Goal: Find specific page/section: Find specific page/section

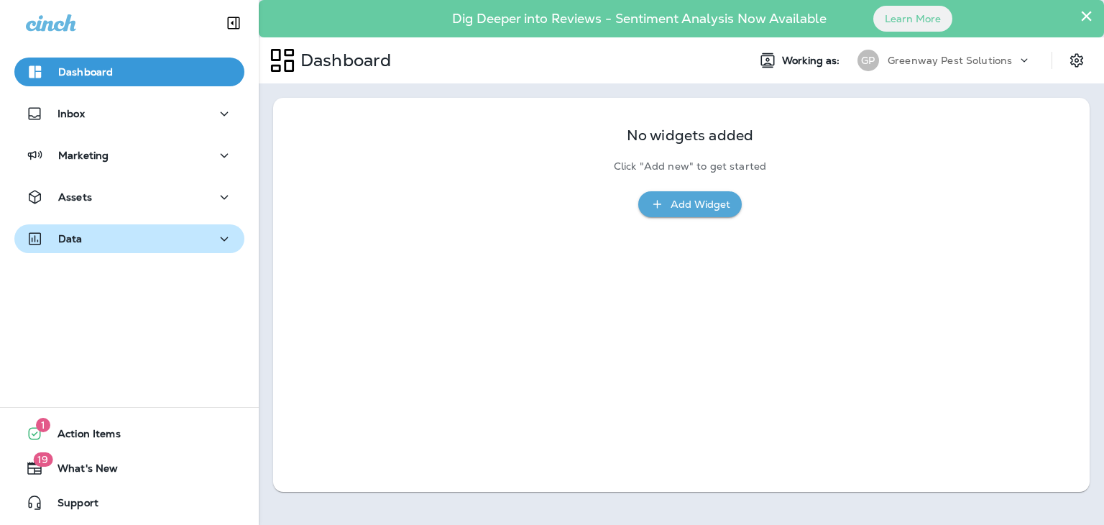
click at [197, 237] on div "Data" at bounding box center [129, 239] width 207 height 18
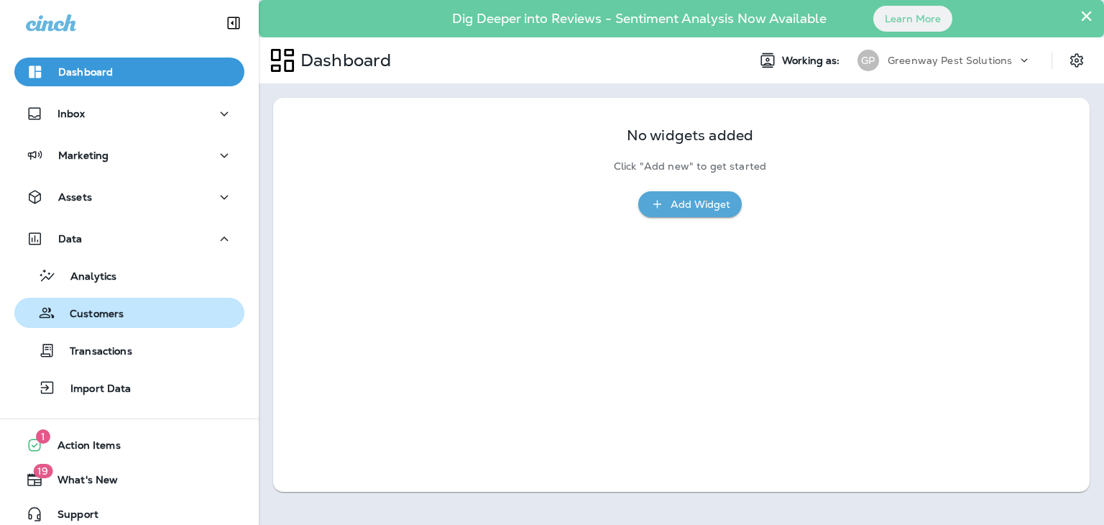
click at [170, 314] on div "Customers" at bounding box center [129, 313] width 218 height 22
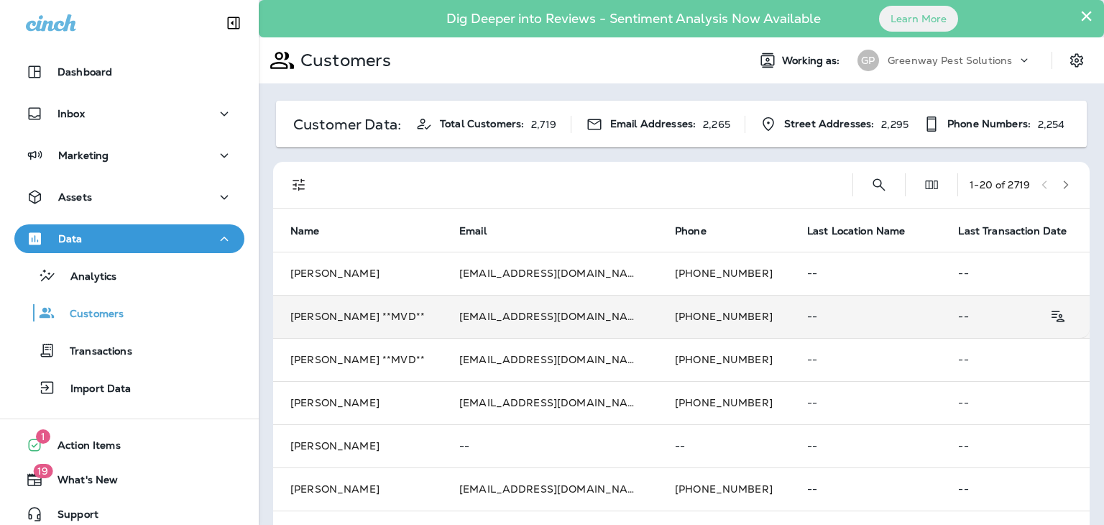
click at [526, 300] on td "[EMAIL_ADDRESS][DOMAIN_NAME]" at bounding box center [550, 316] width 216 height 43
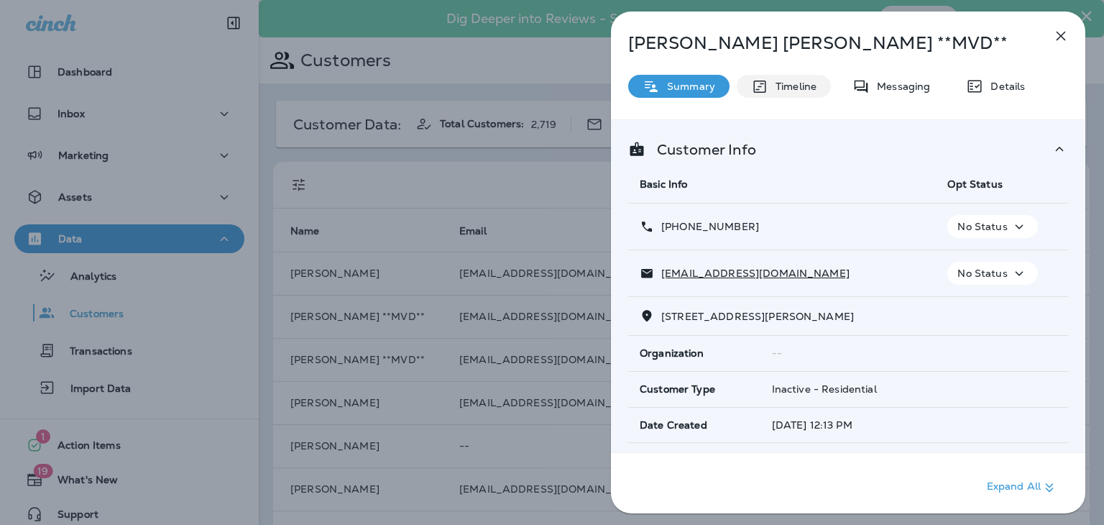
click at [802, 83] on p "Timeline" at bounding box center [792, 85] width 48 height 11
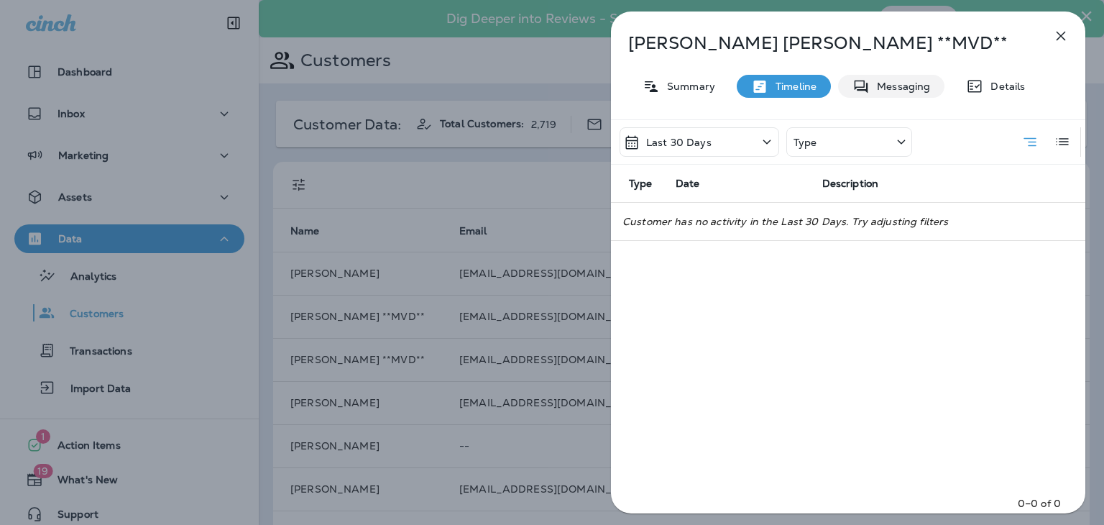
click at [890, 91] on p "Messaging" at bounding box center [900, 85] width 60 height 11
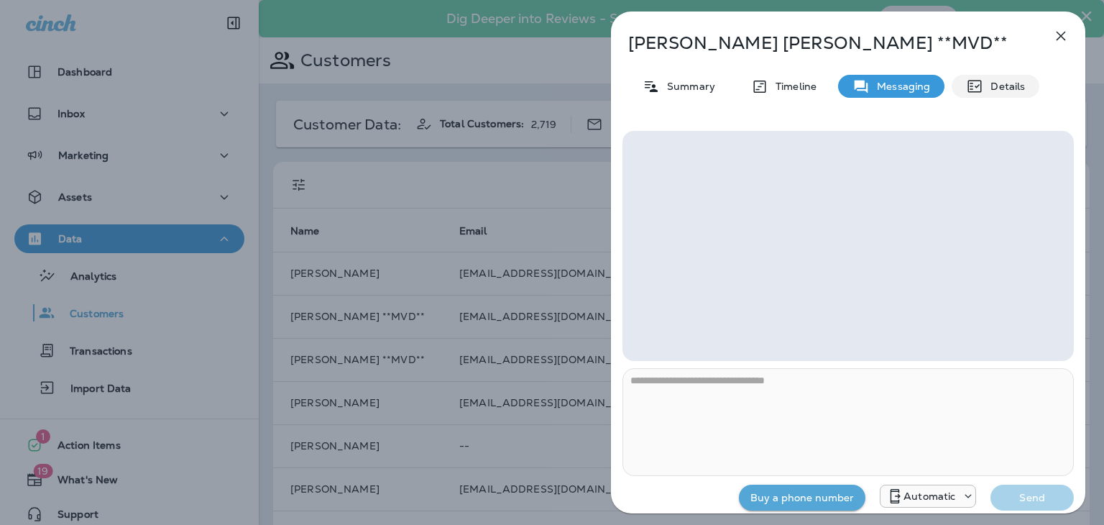
click at [987, 94] on div "Details" at bounding box center [996, 86] width 88 height 23
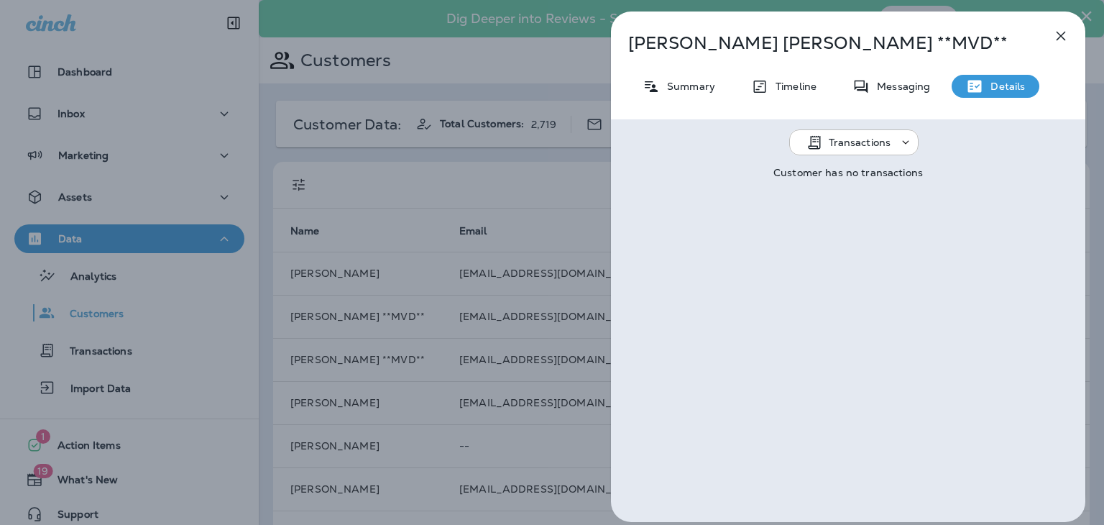
click at [1069, 36] on icon "button" at bounding box center [1060, 35] width 17 height 17
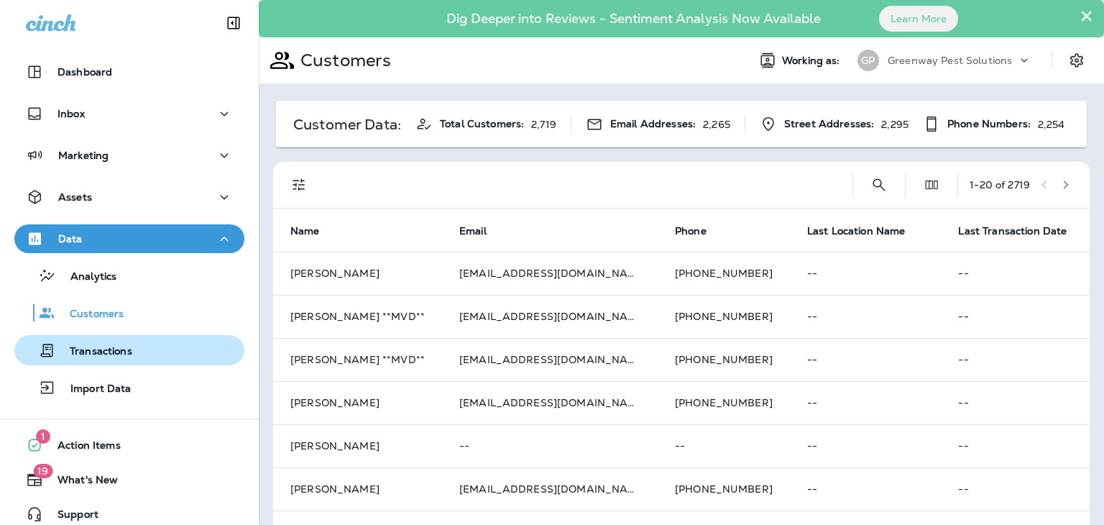
click at [111, 347] on p "Transactions" at bounding box center [93, 352] width 77 height 14
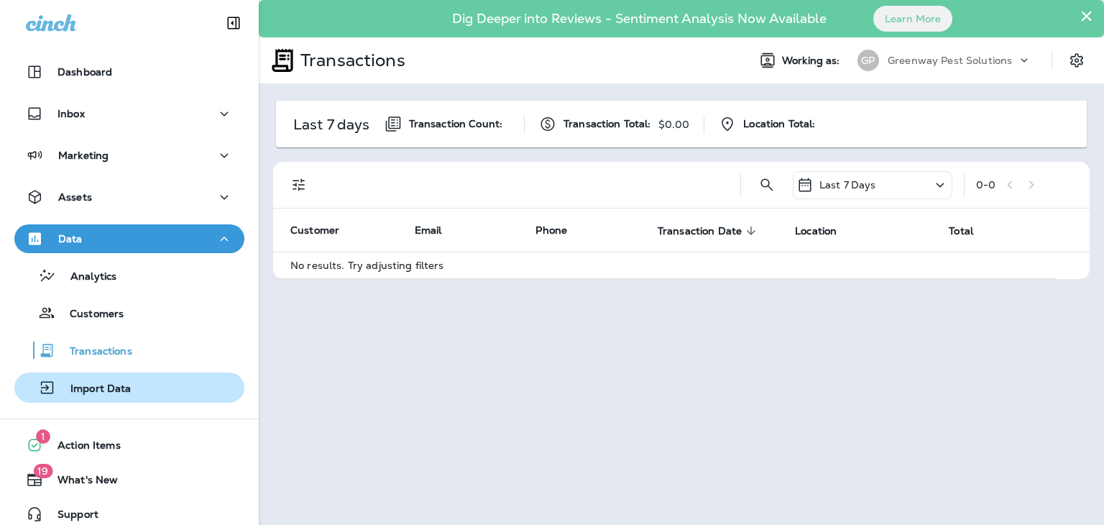
click at [175, 389] on div "Import Data" at bounding box center [129, 388] width 218 height 22
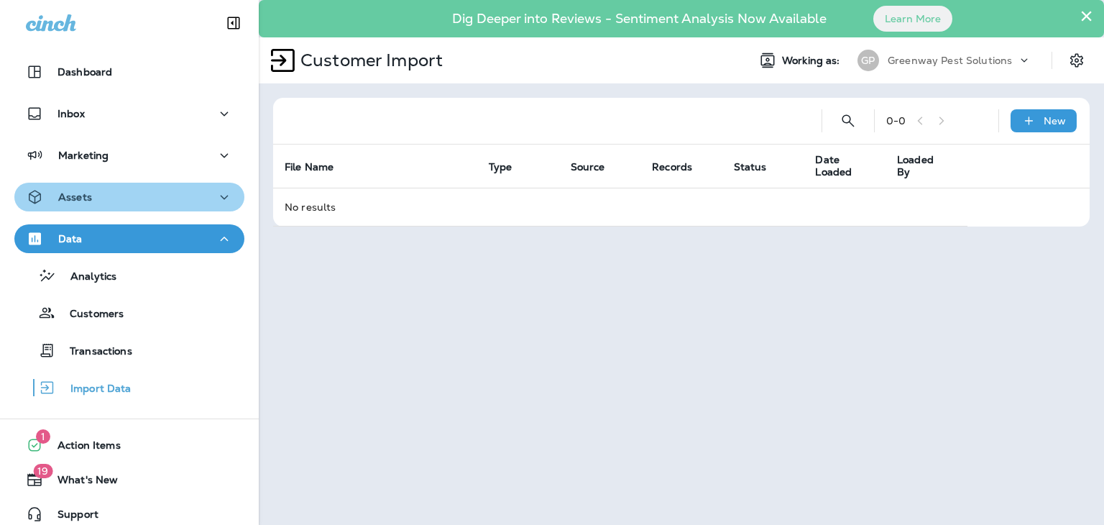
click at [135, 207] on button "Assets" at bounding box center [129, 197] width 230 height 29
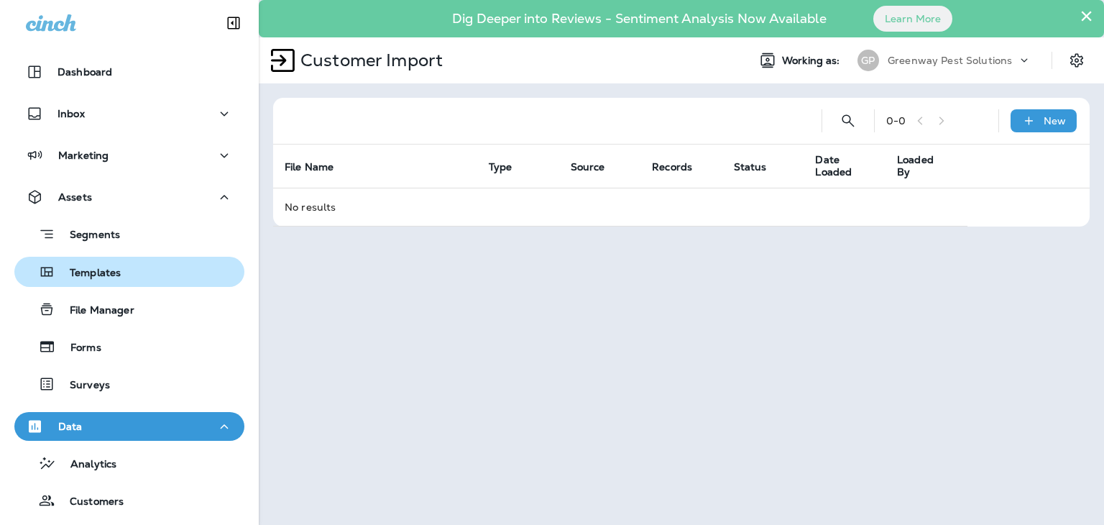
click at [135, 282] on button "Templates" at bounding box center [129, 272] width 230 height 30
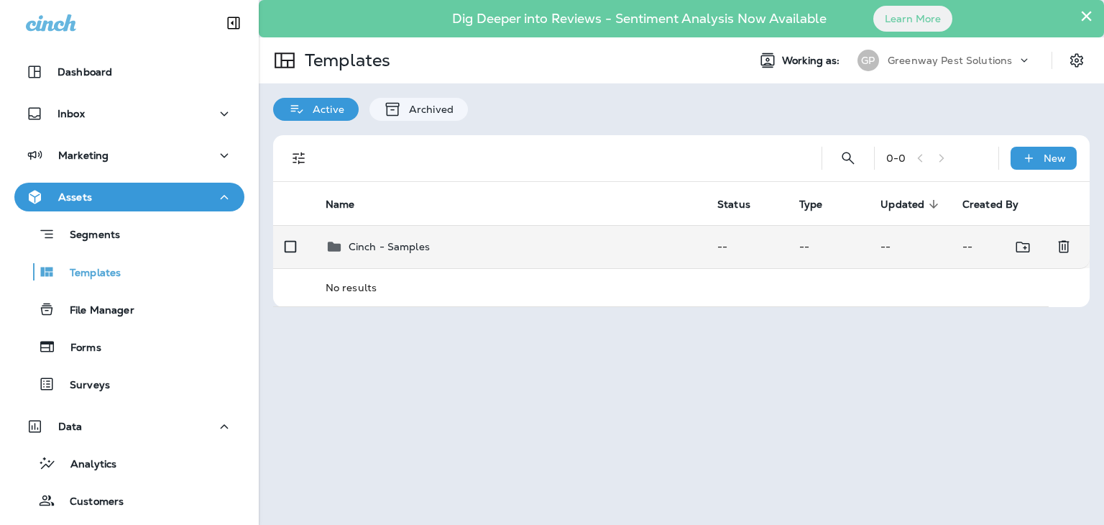
click at [385, 247] on p "Cinch - Samples" at bounding box center [389, 246] width 81 height 11
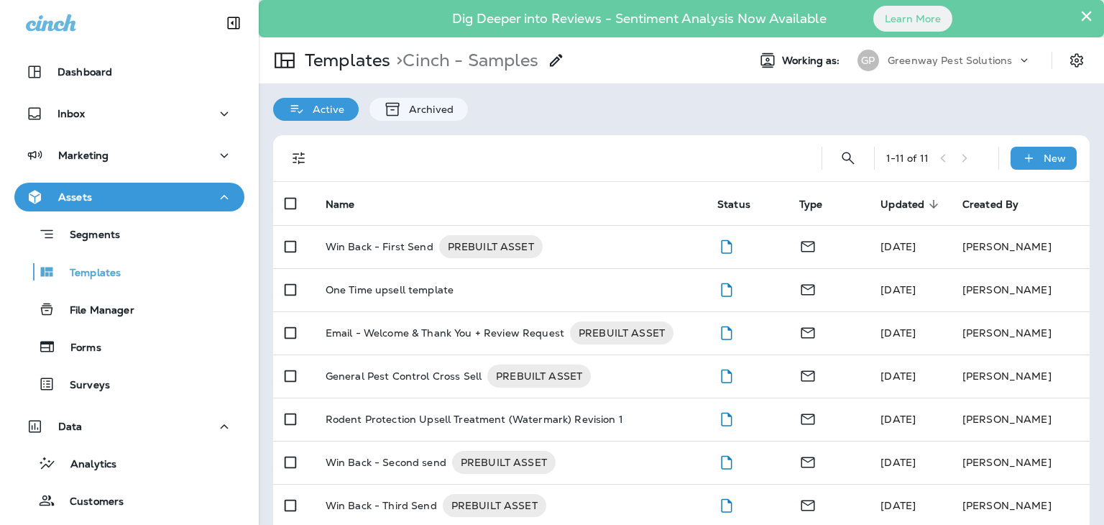
click at [190, 195] on div "Assets" at bounding box center [129, 197] width 207 height 18
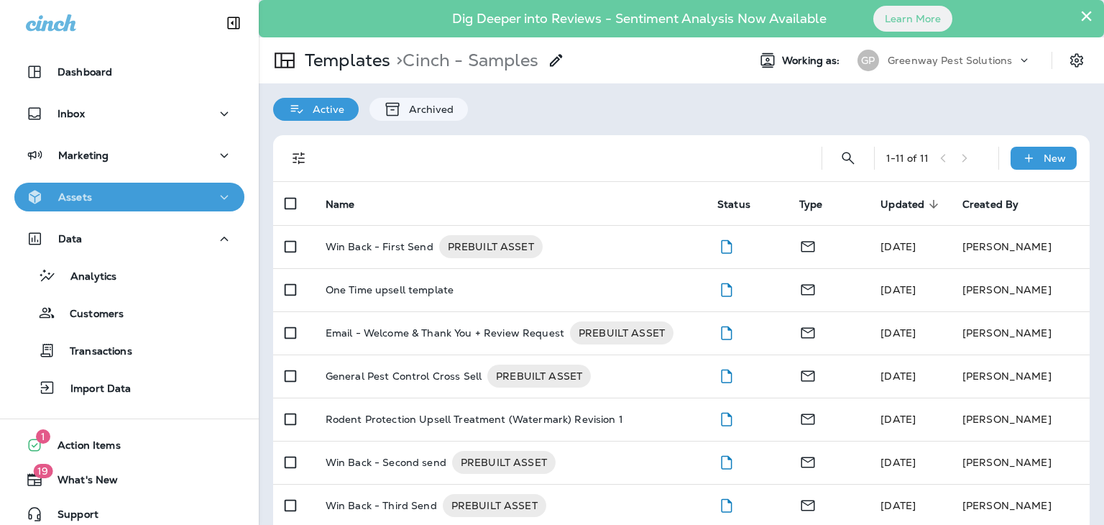
click at [216, 198] on icon "button" at bounding box center [224, 197] width 17 height 18
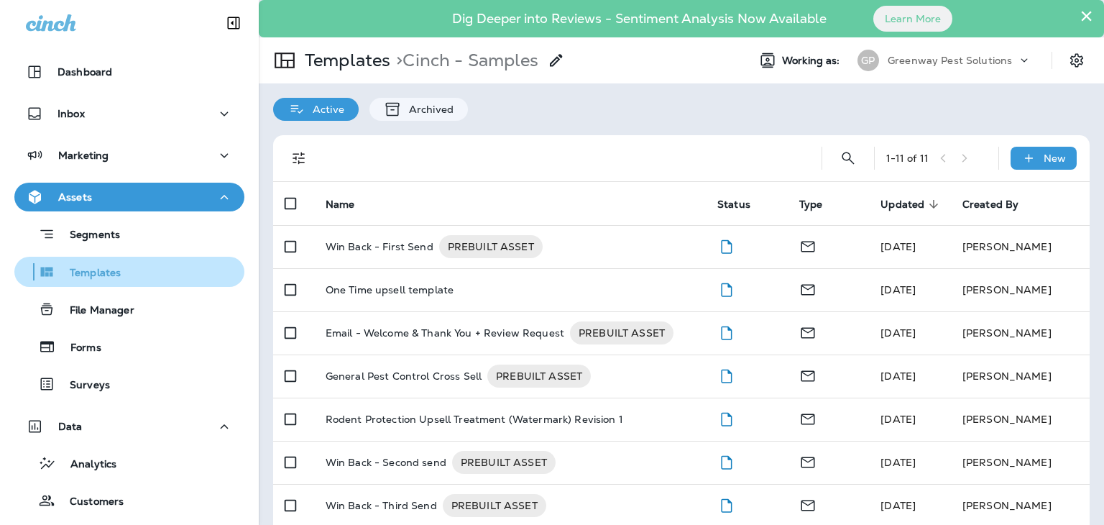
click at [175, 271] on div "Templates" at bounding box center [129, 272] width 218 height 22
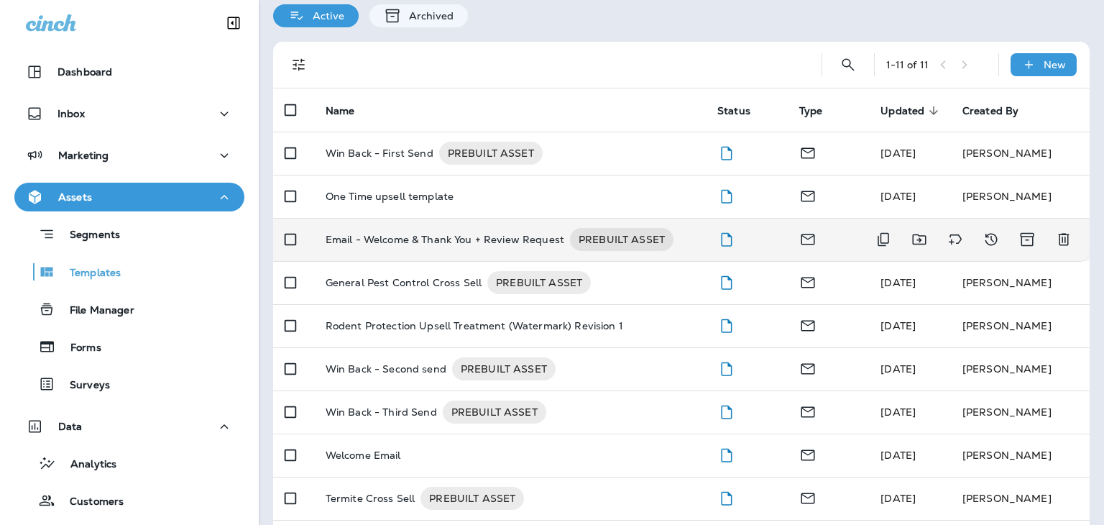
scroll to position [121, 0]
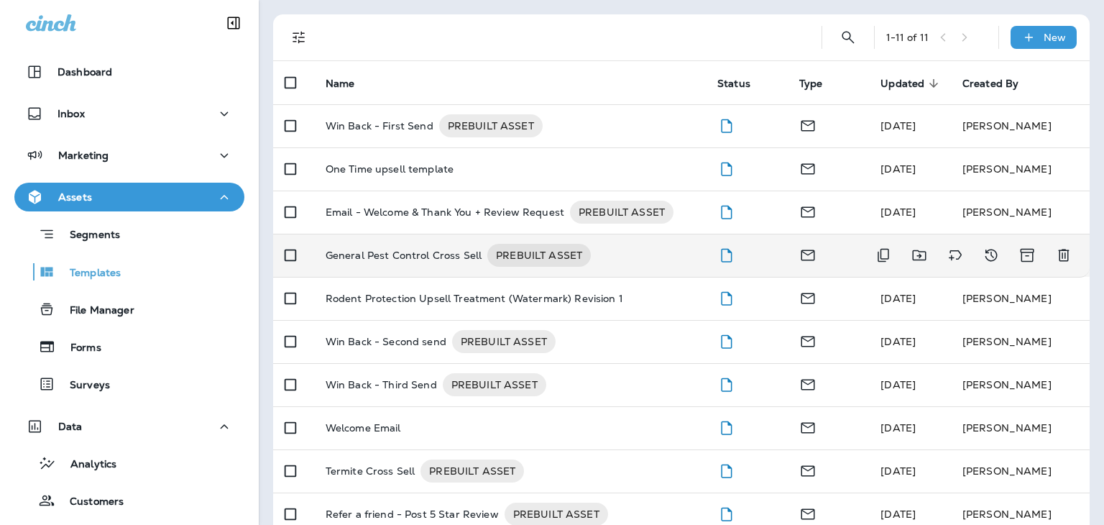
click at [428, 261] on p "General Pest Control Cross Sell" at bounding box center [404, 255] width 156 height 23
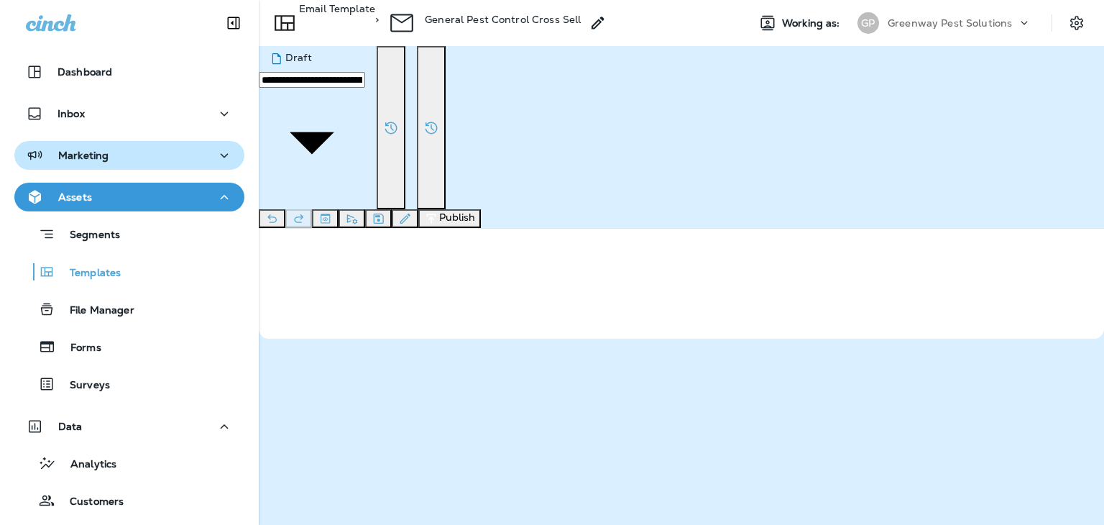
click at [152, 158] on div "Marketing" at bounding box center [129, 156] width 207 height 18
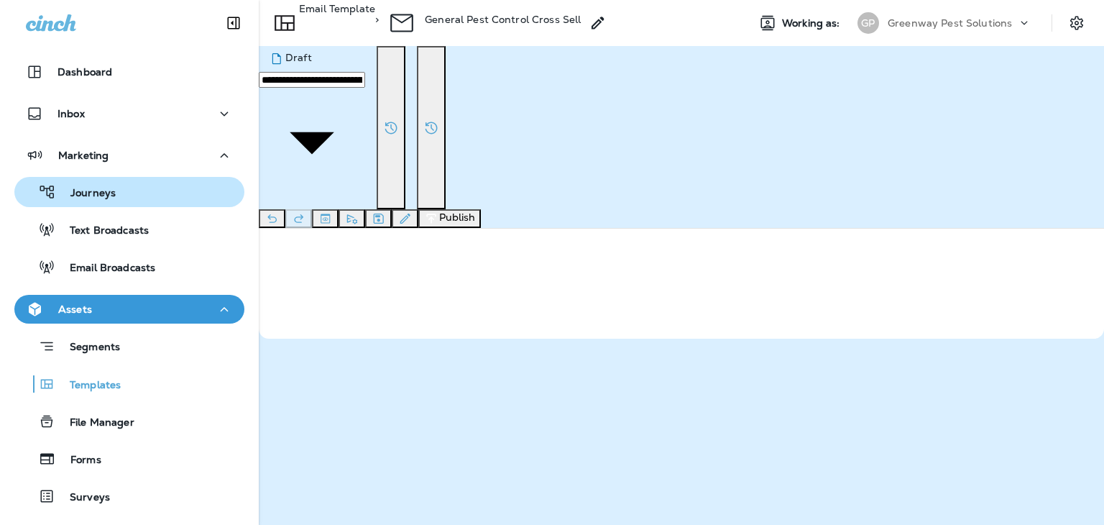
click at [170, 198] on div "Journeys" at bounding box center [129, 192] width 218 height 22
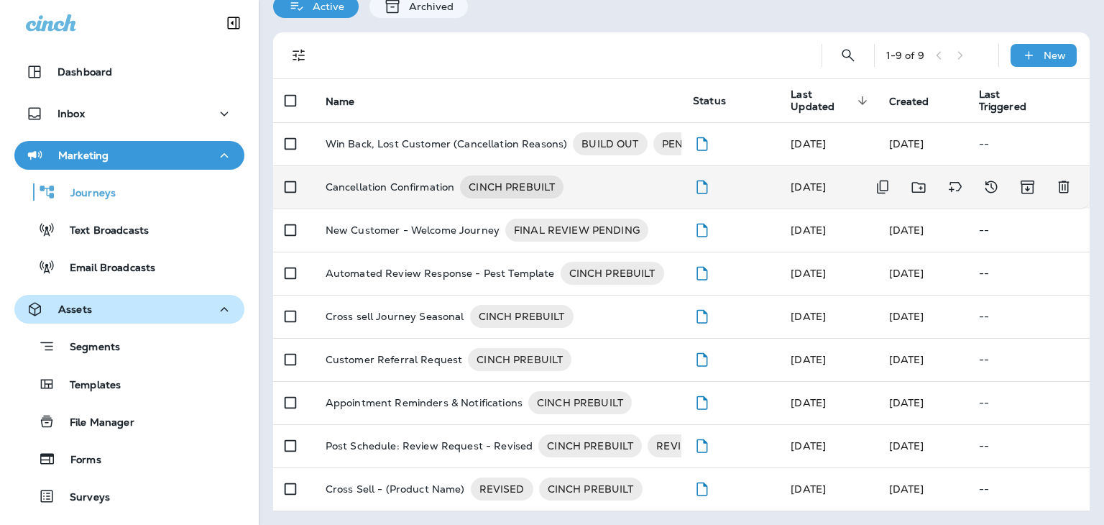
scroll to position [103, 0]
